Goal: Register for event/course

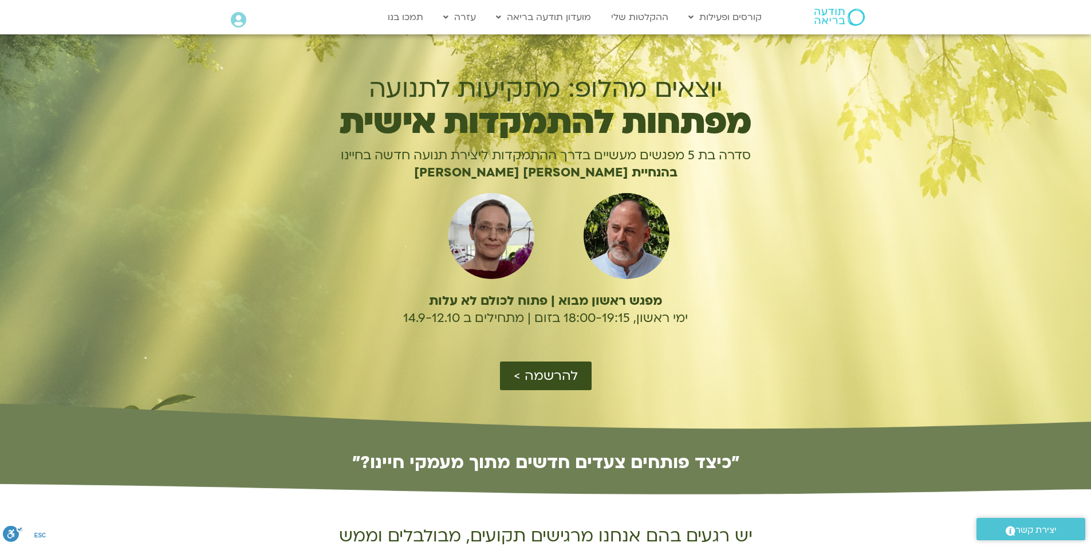
click at [285, 190] on div at bounding box center [545, 232] width 1091 height 396
click at [548, 368] on span "להרשמה >" at bounding box center [546, 375] width 64 height 15
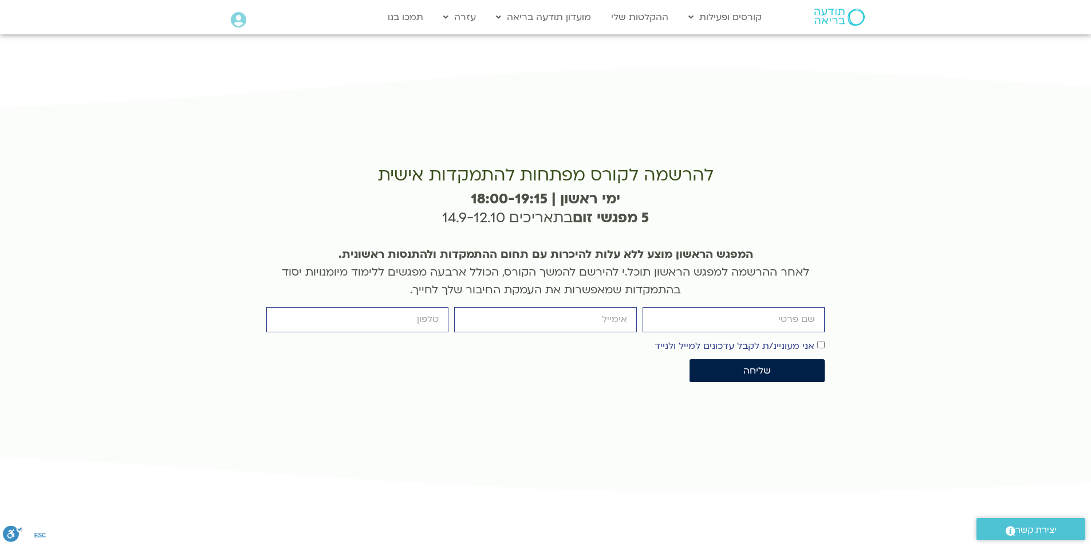
scroll to position [2497, 0]
